Goal: Navigation & Orientation: Find specific page/section

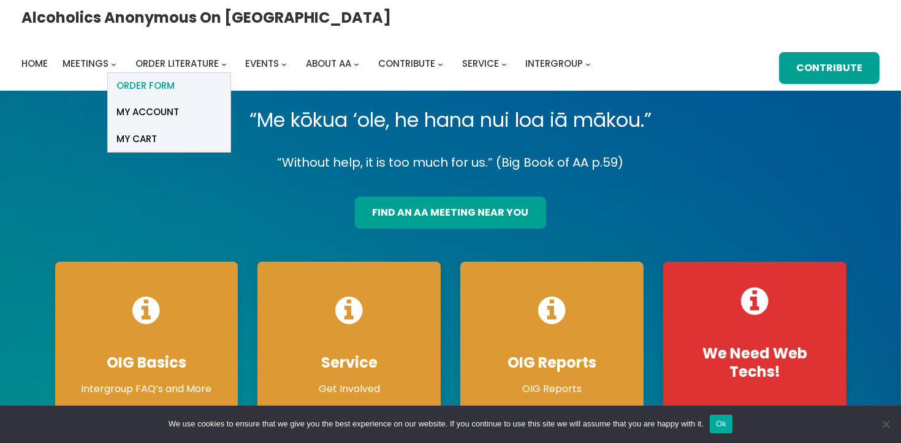
click at [175, 77] on span "ORDER FORM" at bounding box center [146, 85] width 58 height 17
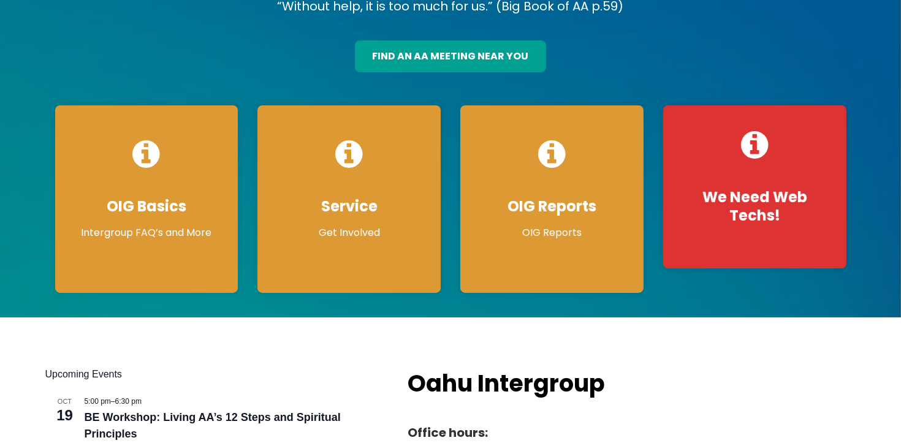
scroll to position [156, 0]
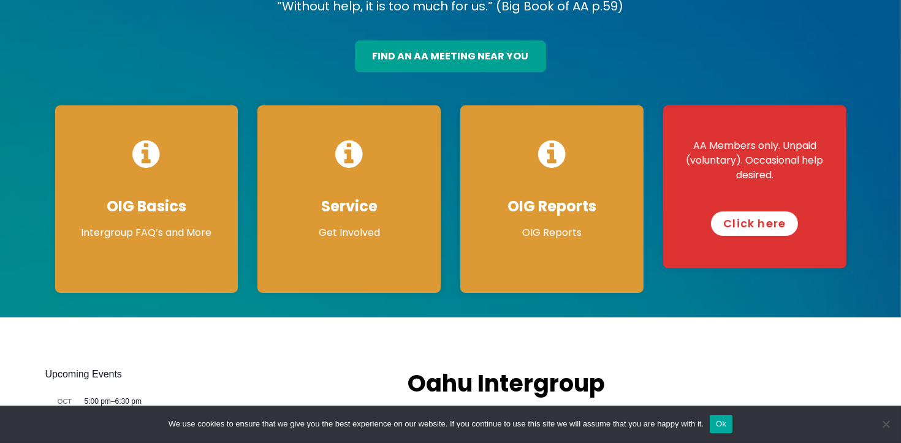
click at [752, 227] on link "Click here" at bounding box center [754, 224] width 87 height 25
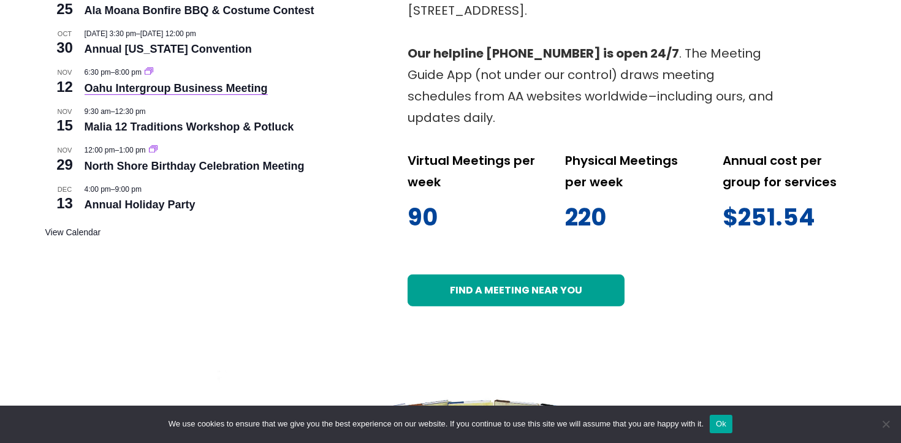
scroll to position [654, 0]
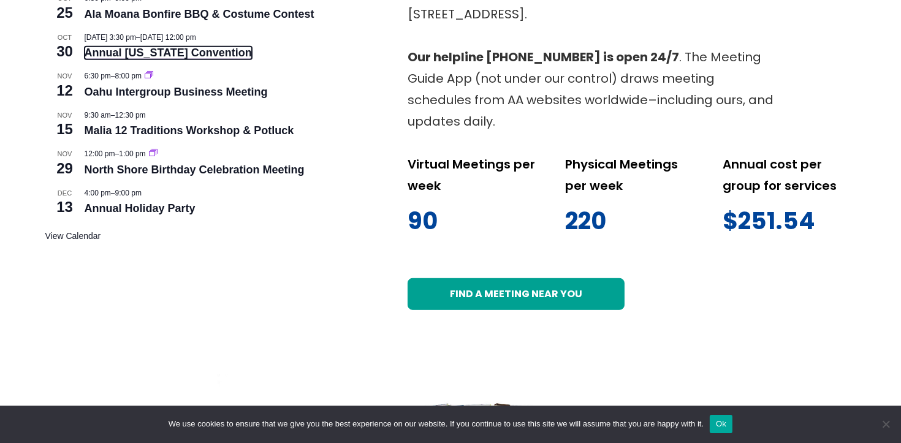
click at [129, 51] on link "Annual [US_STATE] Convention" at bounding box center [168, 53] width 167 height 13
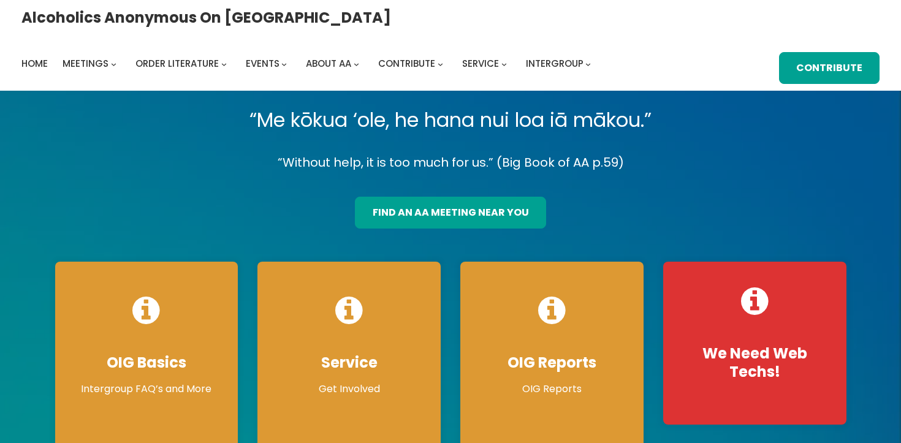
scroll to position [568, 0]
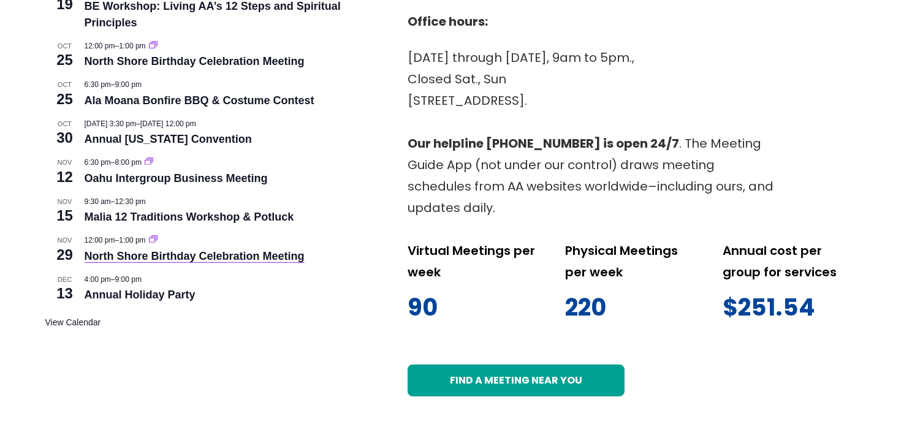
click at [227, 337] on div "Upcoming Events [DATE] 5:00 pm – 6:30 pm BE Workshop: Living AA’s 12 Steps and …" at bounding box center [214, 176] width 338 height 441
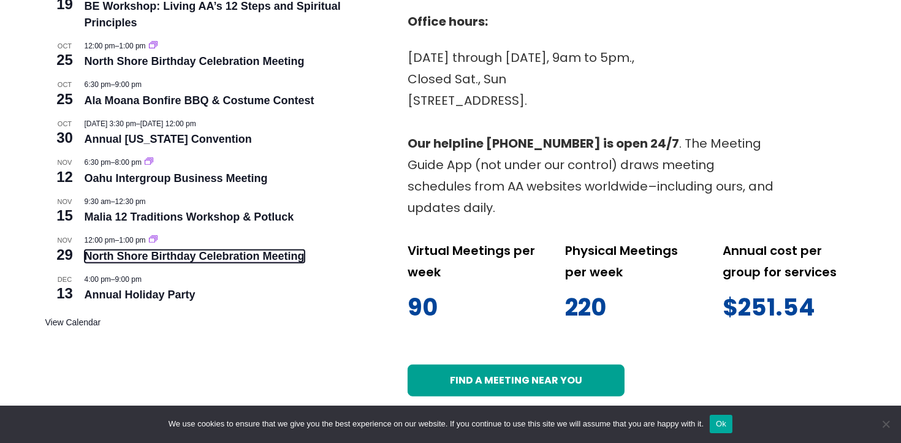
click at [223, 259] on link "North Shore Birthday Celebration Meeting" at bounding box center [195, 256] width 220 height 13
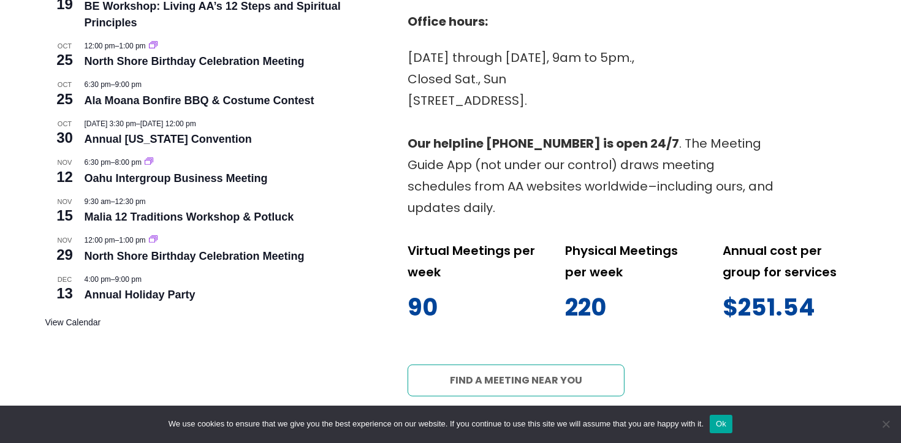
click at [534, 381] on link "Find a meeting near you" at bounding box center [516, 381] width 217 height 32
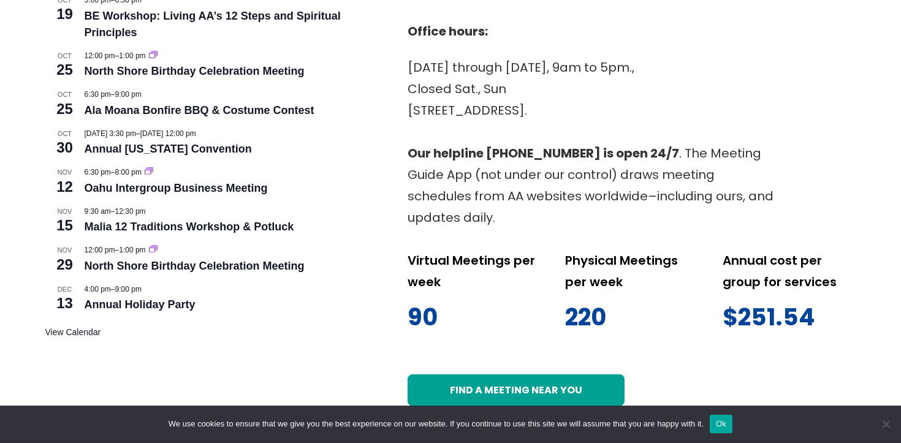
scroll to position [505, 0]
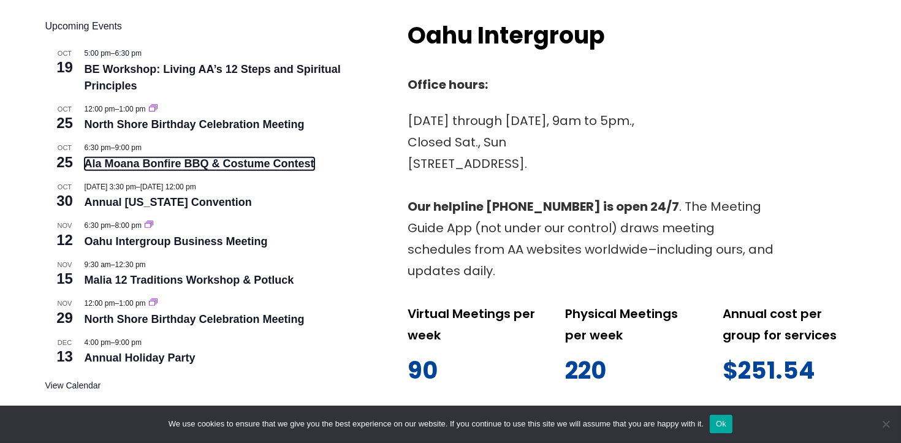
click at [238, 164] on link "Ala Moana Bonfire BBQ & Costume Contest" at bounding box center [200, 164] width 230 height 13
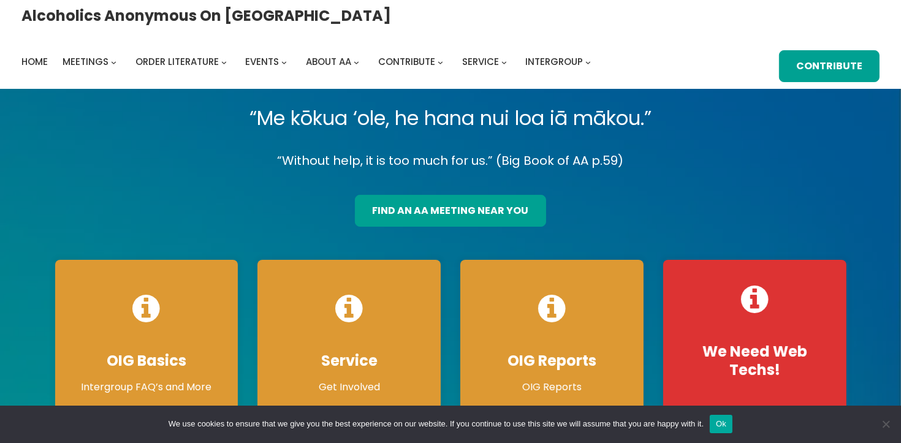
scroll to position [0, 0]
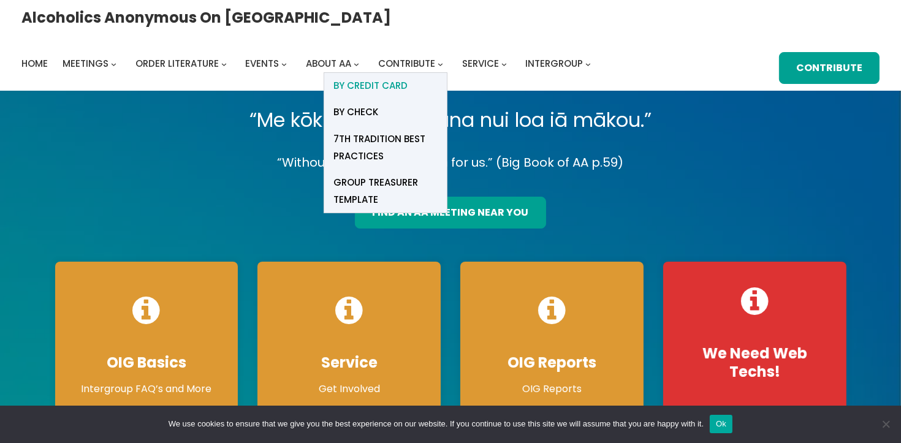
click at [408, 77] on span "BY Credit card" at bounding box center [371, 85] width 74 height 17
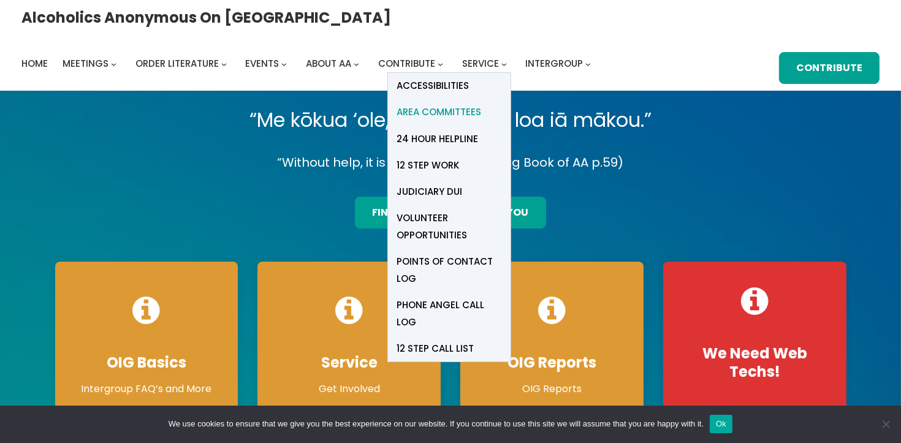
click at [482, 104] on span "Area Committees" at bounding box center [439, 112] width 85 height 17
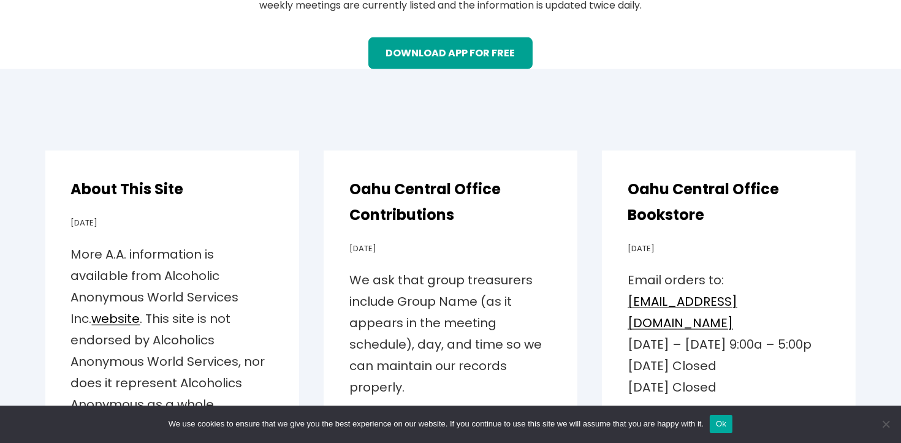
scroll to position [1835, 0]
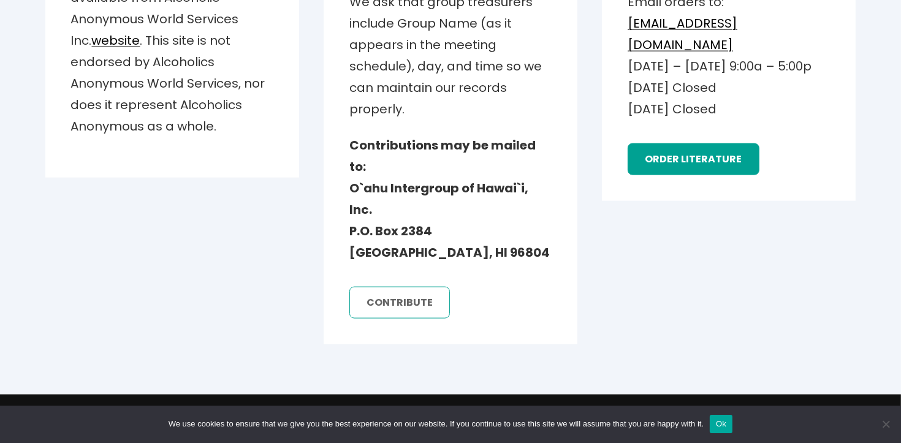
click at [392, 292] on link "contribute" at bounding box center [400, 303] width 101 height 32
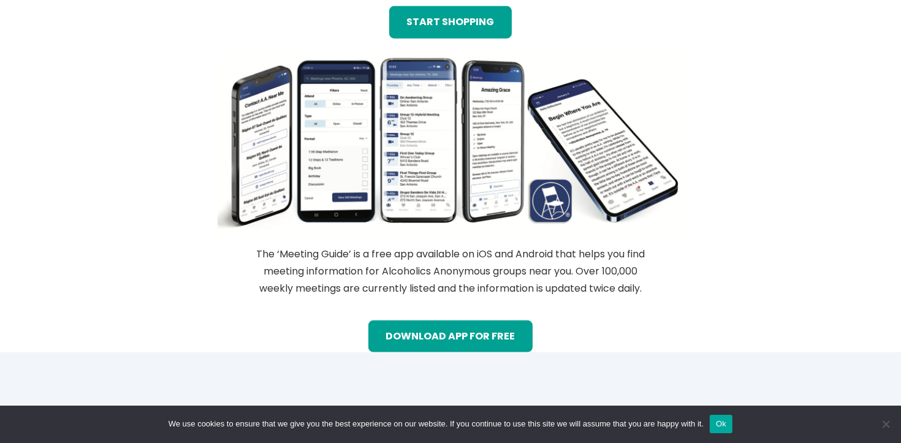
scroll to position [1214, 0]
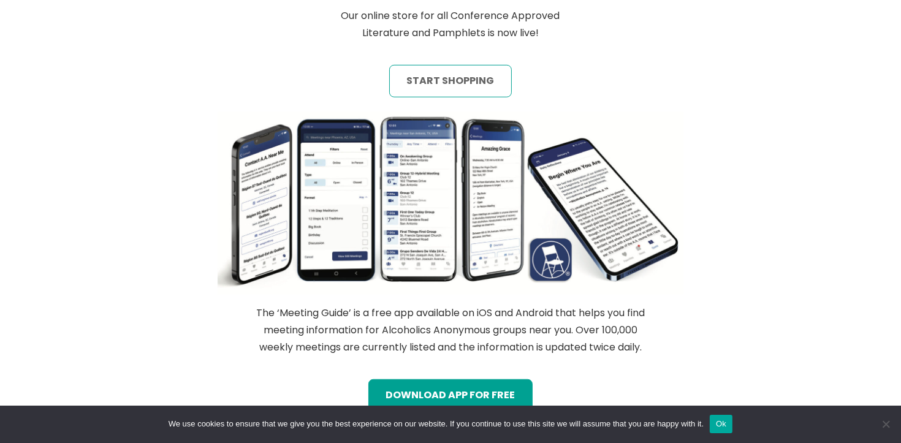
click at [446, 79] on link "start shopping" at bounding box center [450, 81] width 122 height 32
